Goal: Find specific page/section: Find specific page/section

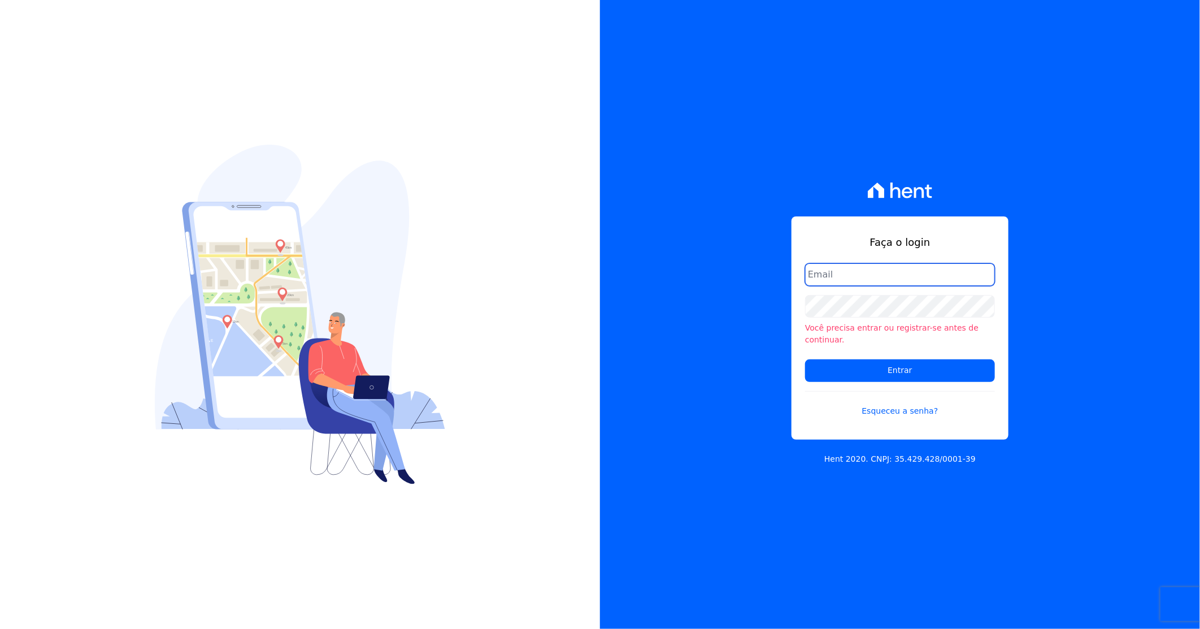
type input "[PERSON_NAME][EMAIL_ADDRESS][DOMAIN_NAME]"
click at [870, 376] on form "darla@celinaguimaraes.com.br Você precisa entrar ou registrar-se antes de conti…" at bounding box center [900, 346] width 190 height 167
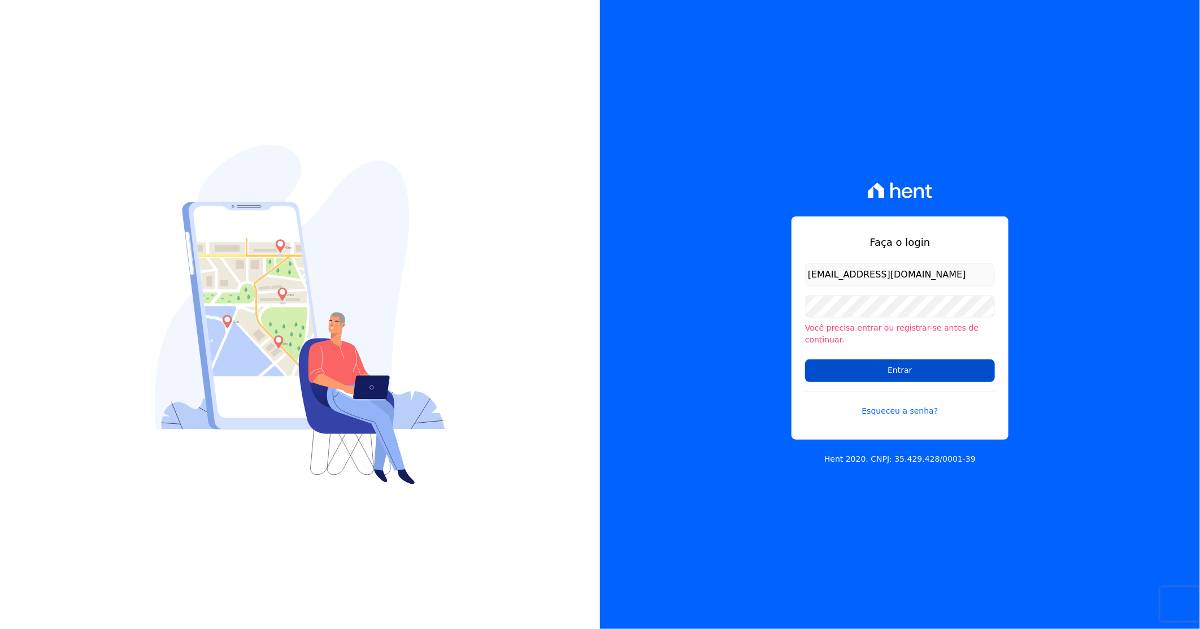
click at [877, 362] on input "Entrar" at bounding box center [900, 370] width 190 height 23
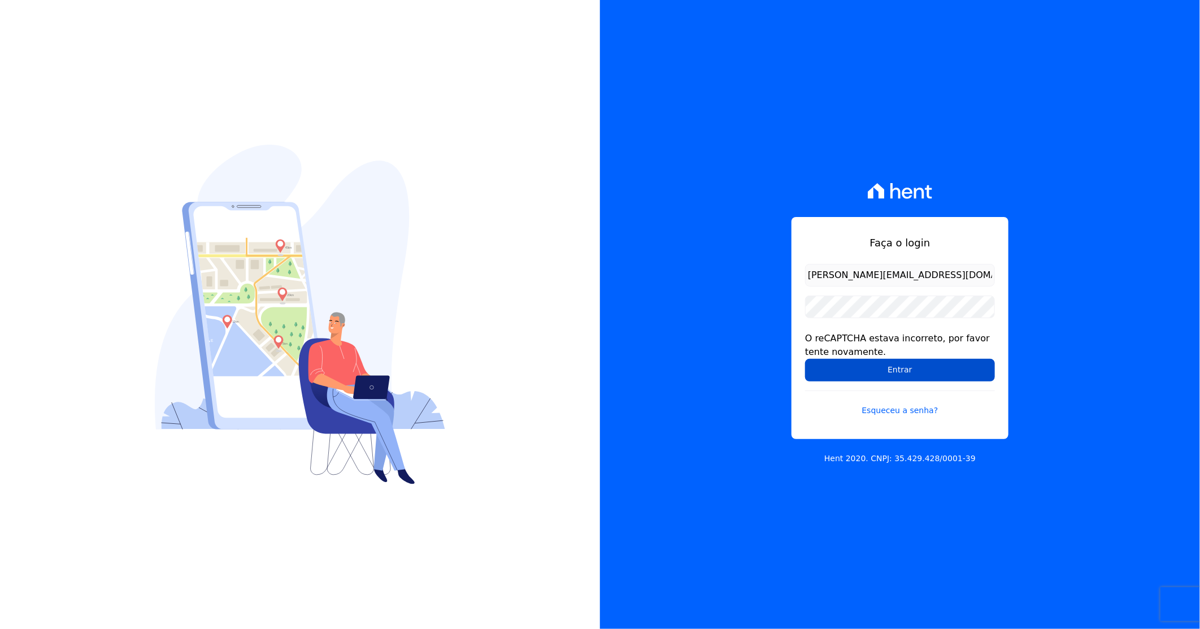
click at [872, 369] on input "Entrar" at bounding box center [900, 370] width 190 height 23
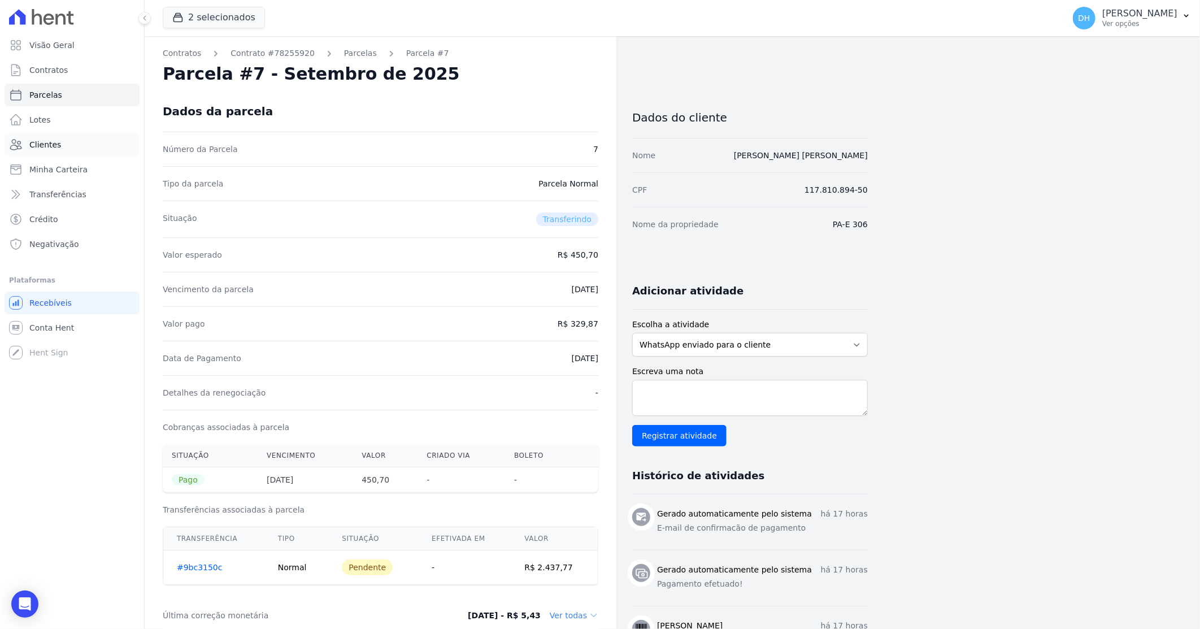
click at [79, 142] on link "Clientes" at bounding box center [72, 144] width 135 height 23
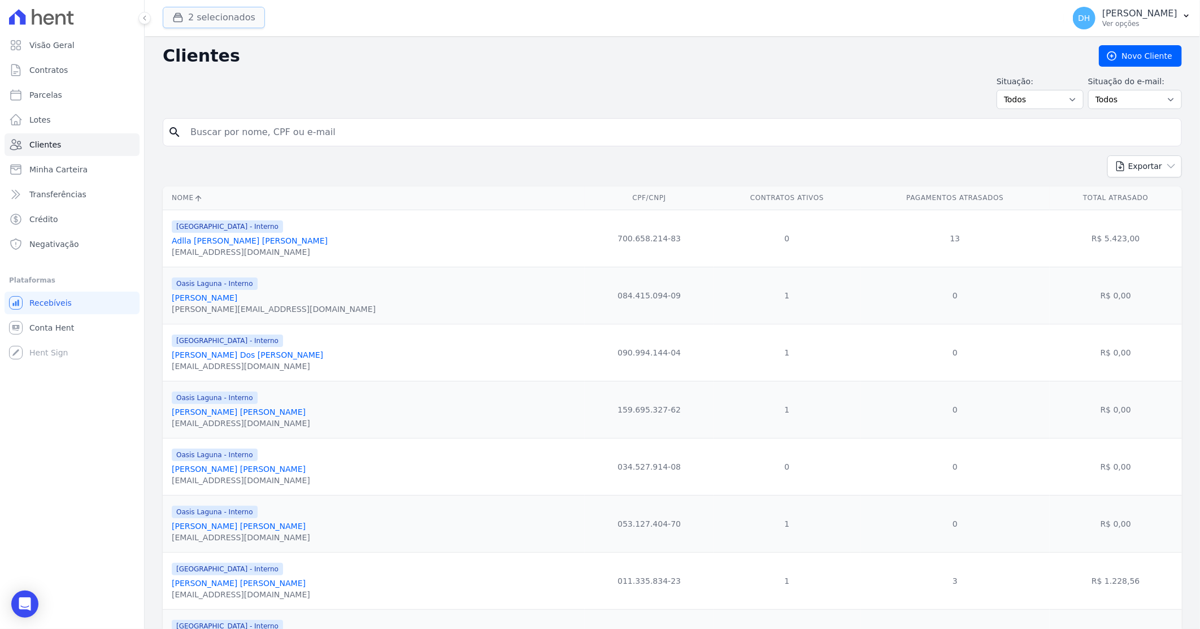
click at [187, 15] on div "button" at bounding box center [180, 17] width 16 height 11
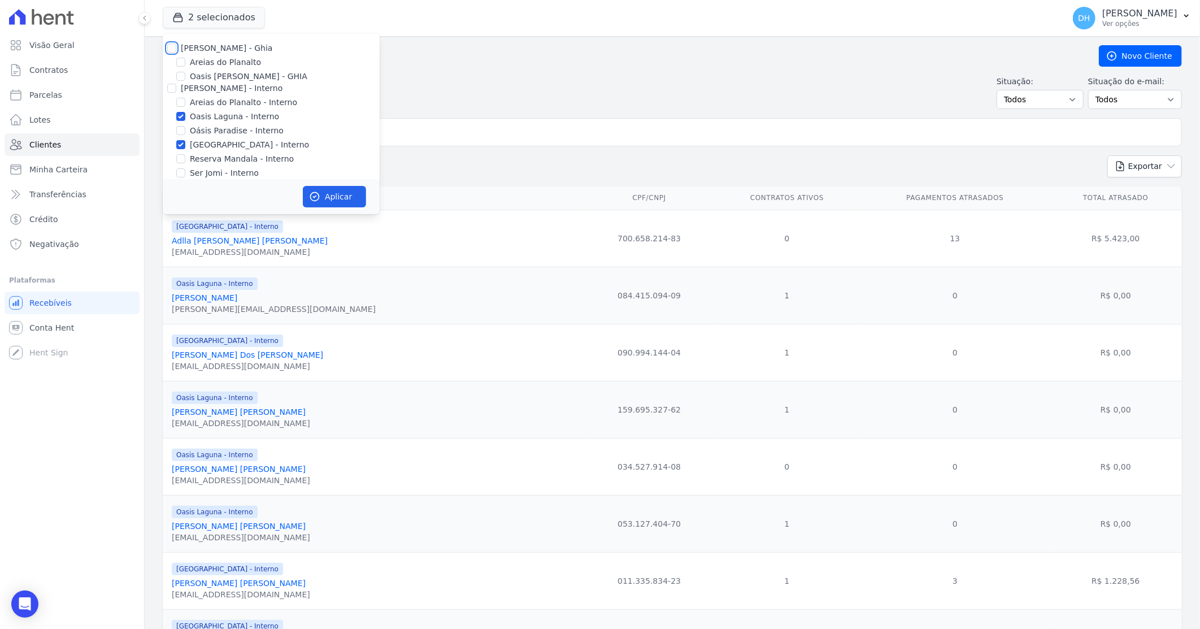
click at [167, 43] on input "Celina Guimaraes - Ghia" at bounding box center [171, 47] width 9 height 9
checkbox input "true"
click at [172, 85] on input "Celina Guimaraes - Interno" at bounding box center [171, 88] width 9 height 9
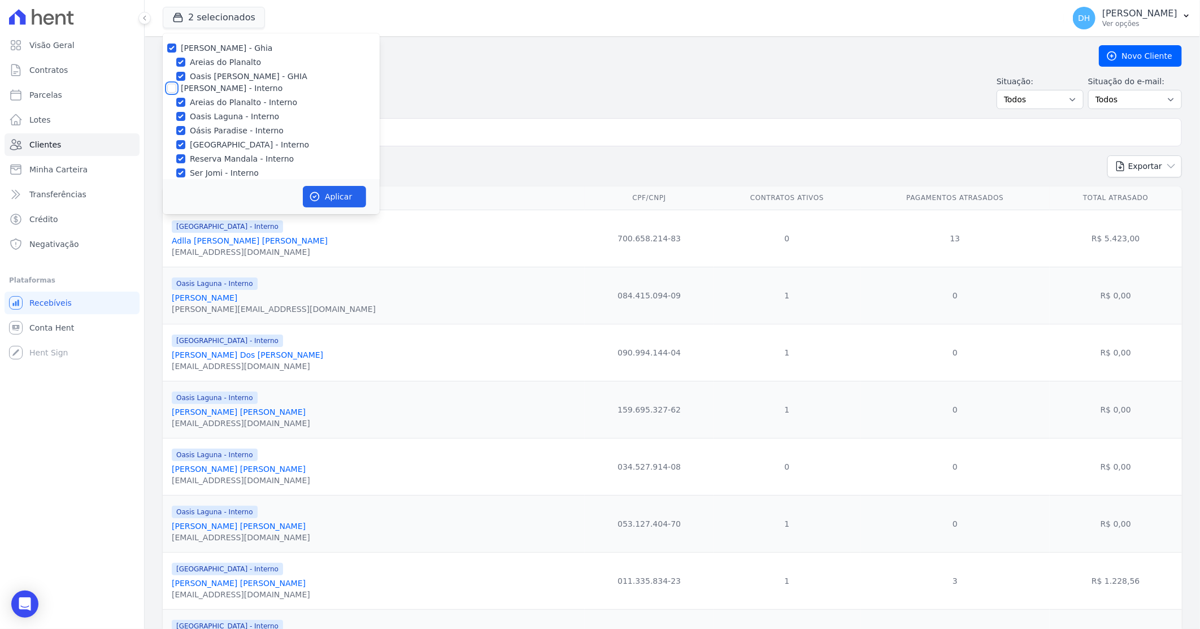
checkbox input "true"
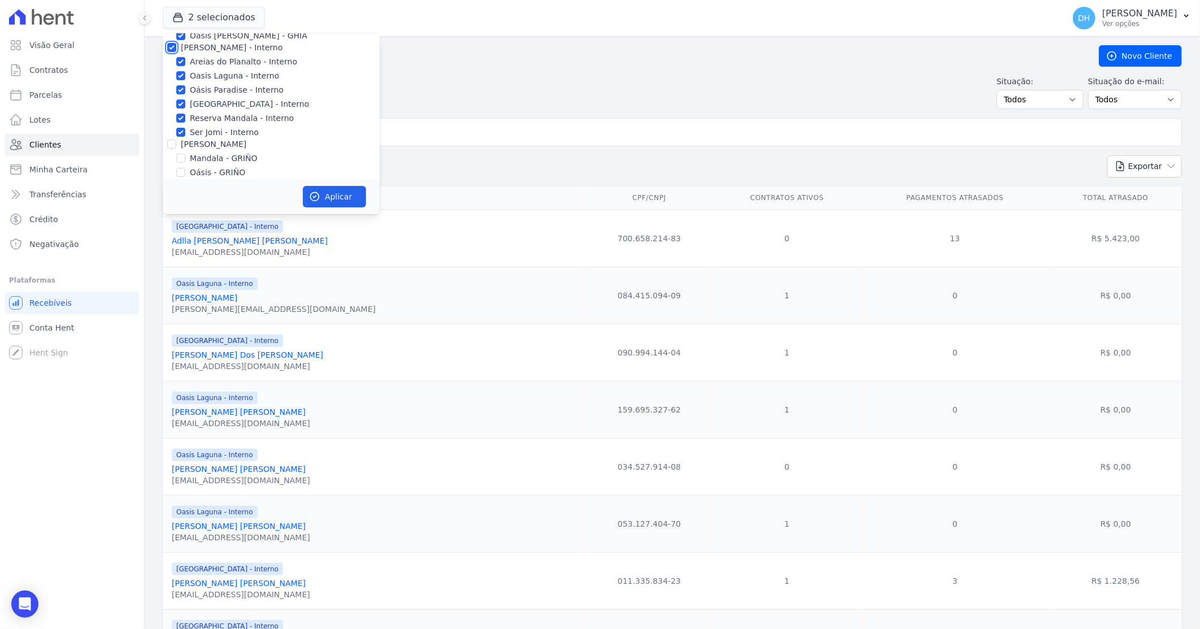
scroll to position [63, 0]
click at [173, 119] on input "Celina Guimarães - GRIÑO" at bounding box center [171, 122] width 9 height 9
checkbox input "true"
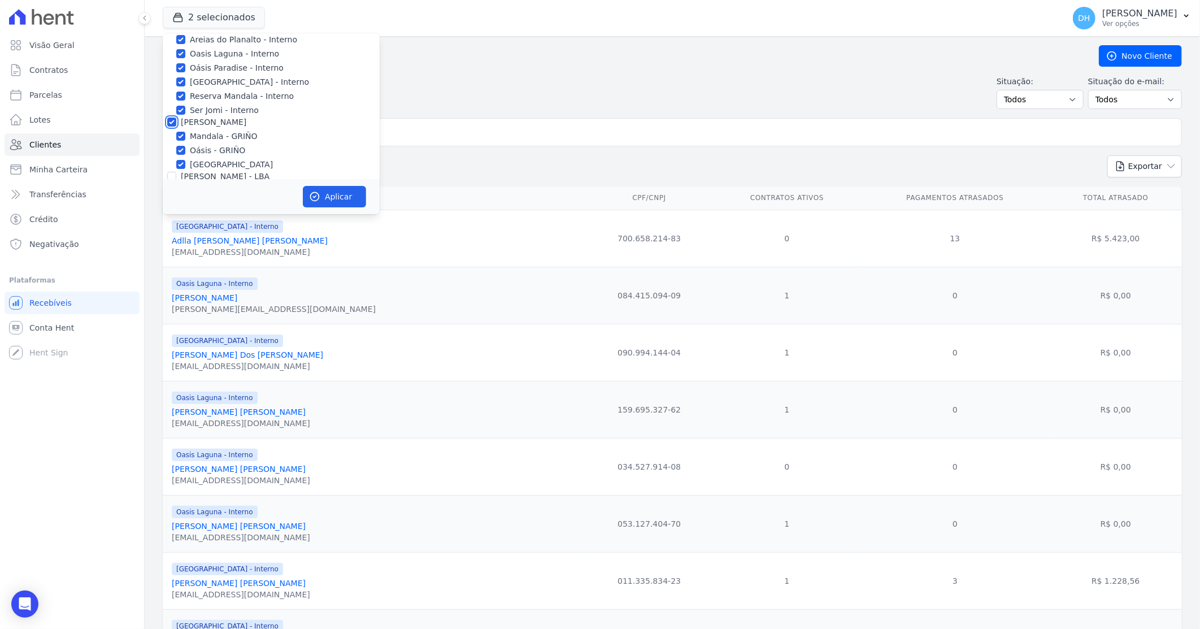
checkbox input "true"
click at [166, 112] on div "Celina Guimaraes - LBA" at bounding box center [271, 114] width 217 height 12
click at [168, 113] on input "Celina Guimaraes - LBA" at bounding box center [171, 113] width 9 height 9
checkbox input "true"
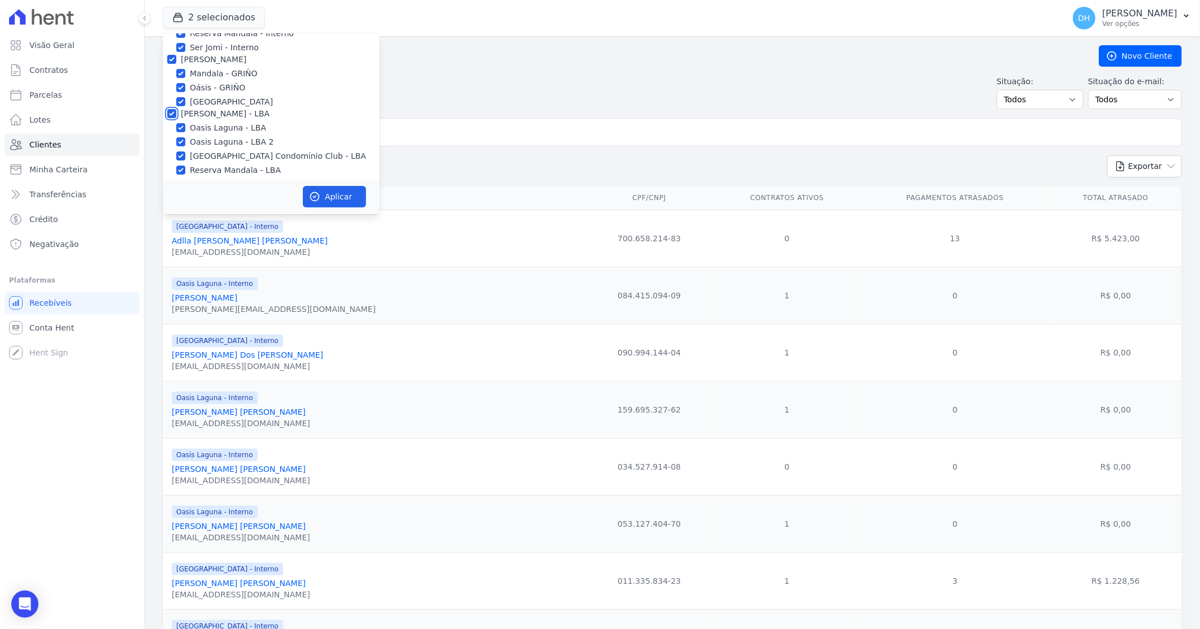
checkbox input "true"
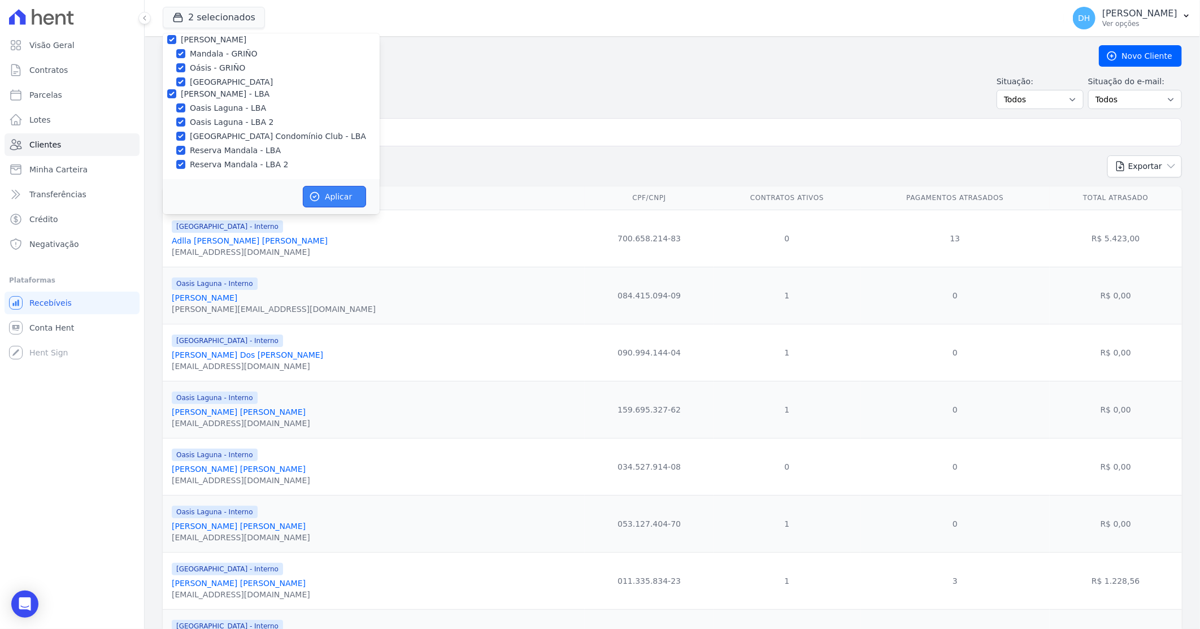
click at [338, 190] on button "Aplicar" at bounding box center [334, 196] width 63 height 21
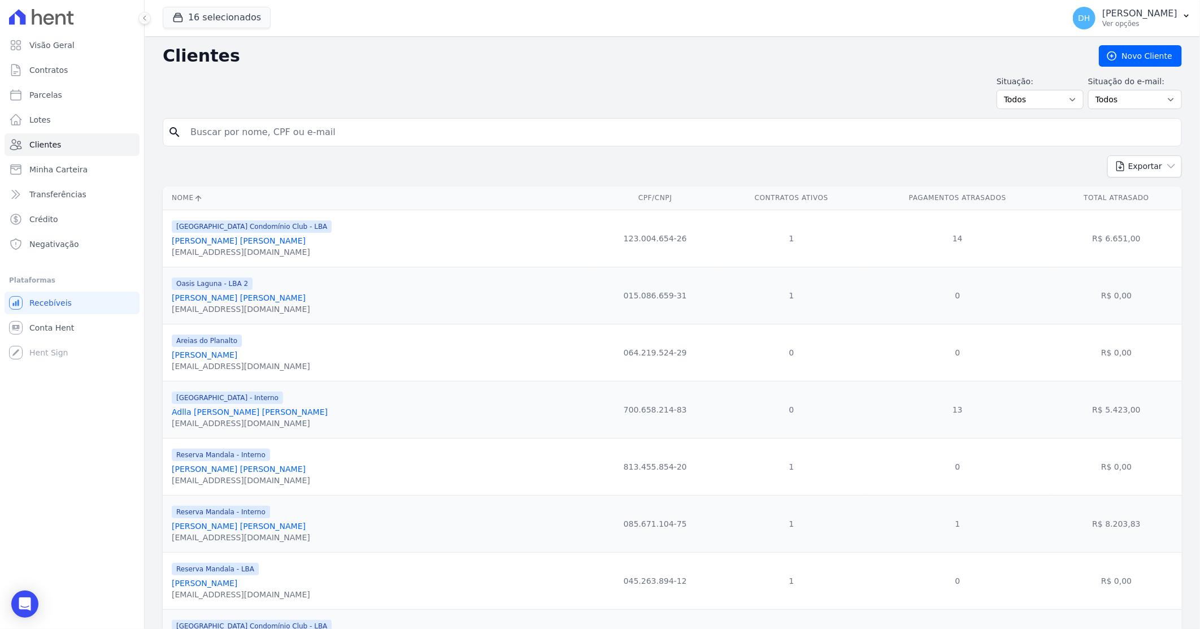
click at [211, 132] on input "search" at bounding box center [680, 132] width 993 height 23
type input "thina"
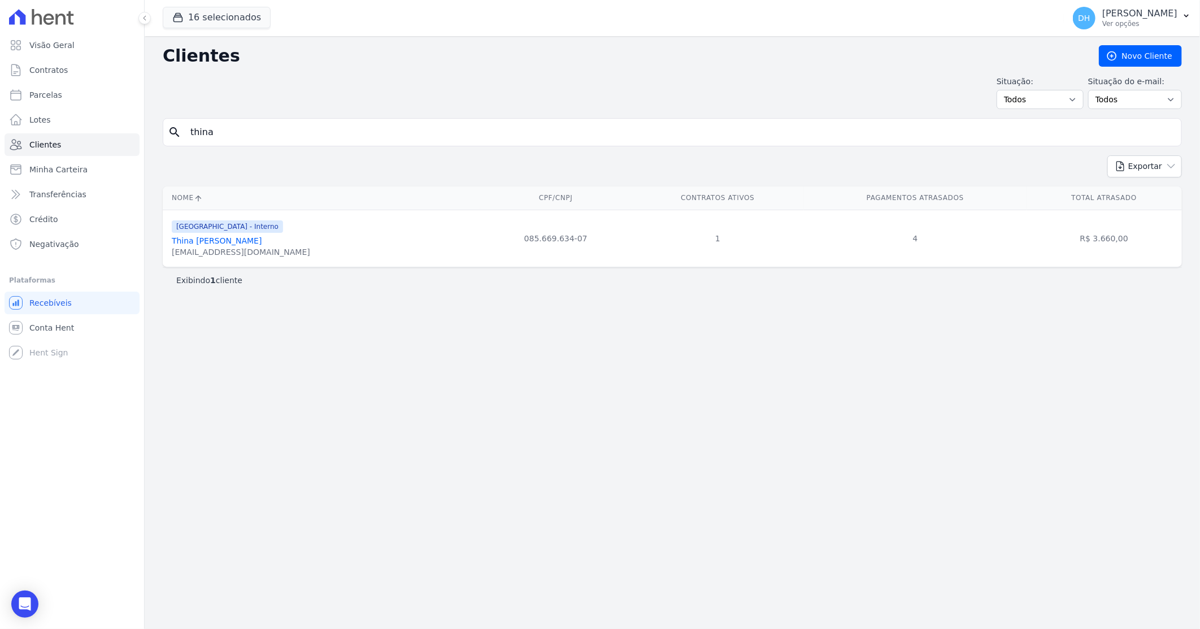
click at [224, 245] on link "Thina Micaelli Da Silva" at bounding box center [217, 240] width 90 height 9
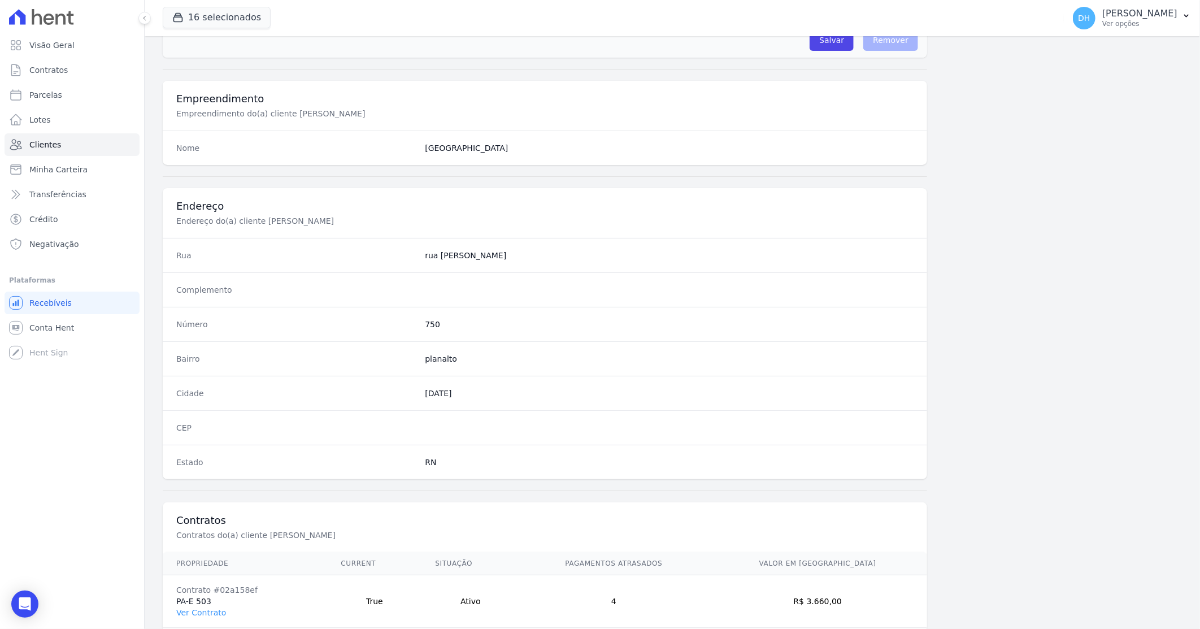
scroll to position [430, 0]
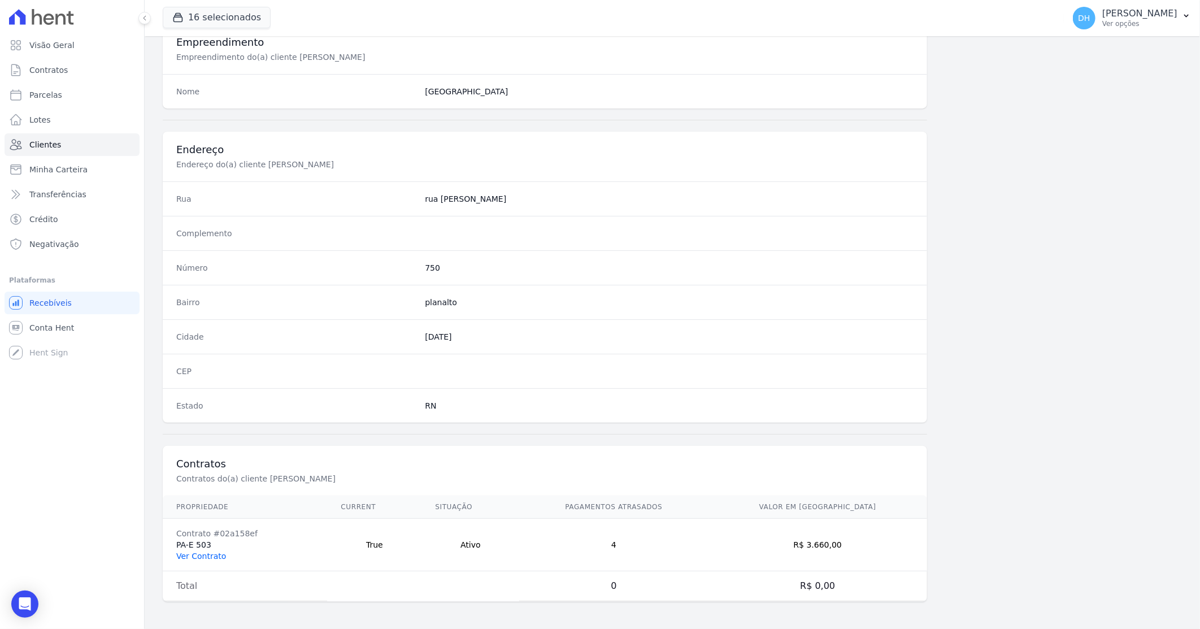
click at [206, 551] on link "Ver Contrato" at bounding box center [201, 555] width 50 height 9
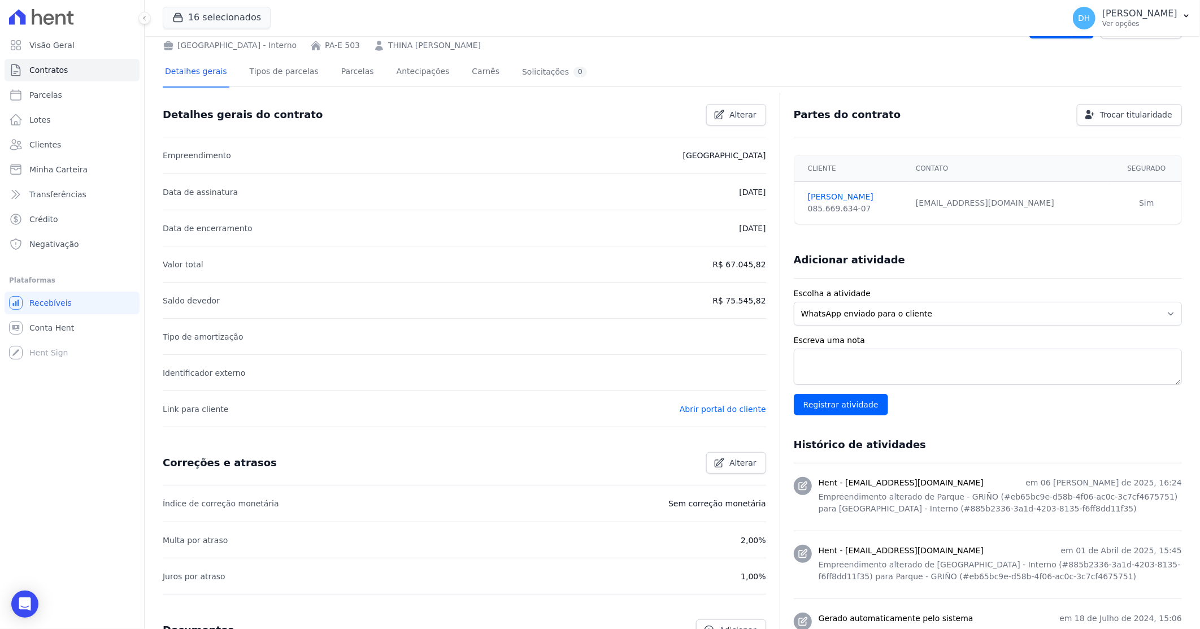
scroll to position [63, 0]
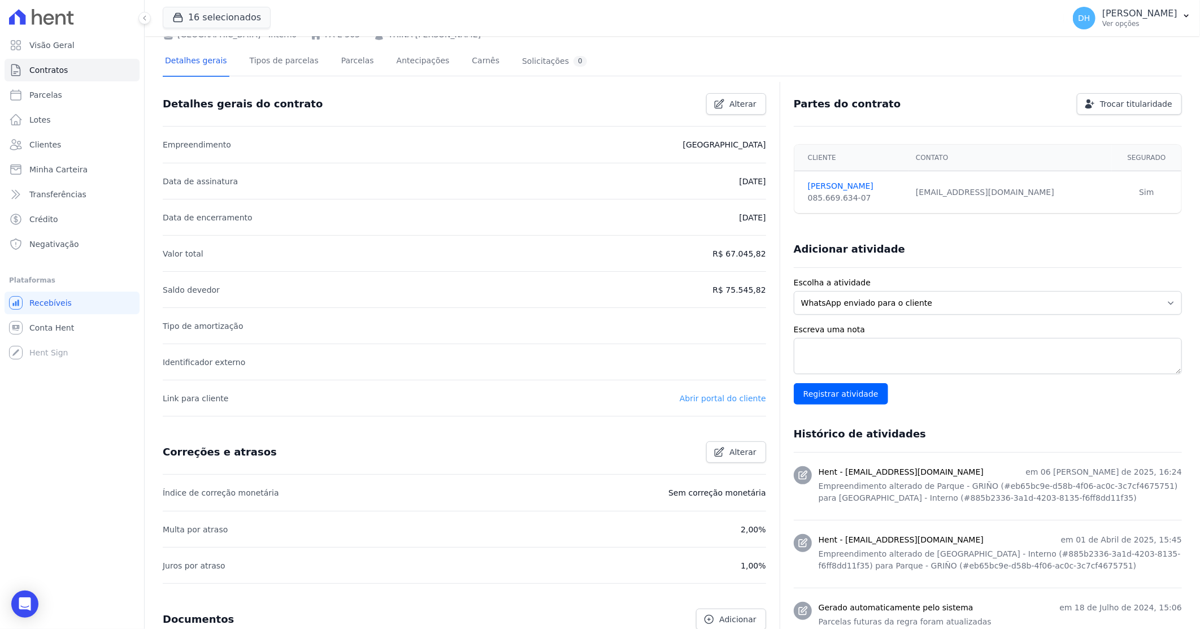
click at [706, 397] on link "Abrir portal do cliente" at bounding box center [723, 398] width 86 height 9
